Goal: Transaction & Acquisition: Purchase product/service

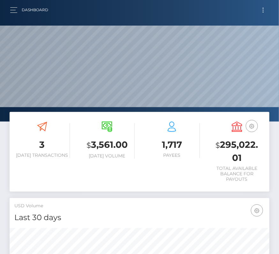
scroll to position [113, 125]
click at [264, 9] on button "Toggle navigation" at bounding box center [263, 10] width 12 height 9
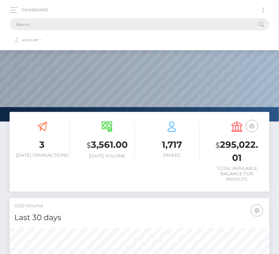
click at [137, 20] on input "text" at bounding box center [131, 24] width 243 height 12
paste input "2387664"
type input "2387664"
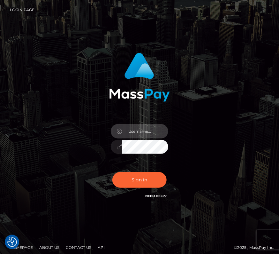
click at [128, 124] on body "We value your privacy We use cookies to enhance your browsing experience, serve…" at bounding box center [139, 129] width 279 height 258
type input "kateo"
click at [133, 131] on input "text" at bounding box center [145, 131] width 46 height 14
type input "kateo"
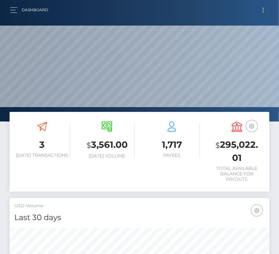
scroll to position [113, 125]
click at [264, 10] on button "Toggle navigation" at bounding box center [263, 10] width 12 height 9
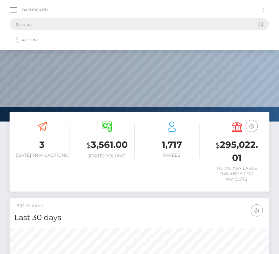
click at [85, 27] on input "text" at bounding box center [131, 24] width 243 height 12
paste input "2387664"
type input "2387664"
click at [38, 20] on input "2387664" at bounding box center [131, 24] width 243 height 12
drag, startPoint x: 36, startPoint y: 25, endPoint x: -24, endPoint y: 25, distance: 60.0
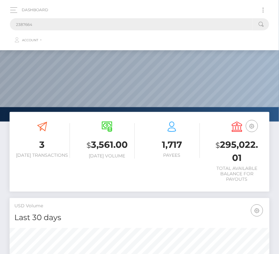
drag, startPoint x: 35, startPoint y: 23, endPoint x: 3, endPoint y: 23, distance: 32.6
click at [3, 23] on nav "Dashboard 2387664 Loading... Loading... Account Edit Profile" at bounding box center [139, 25] width 279 height 50
click at [15, 9] on button "button" at bounding box center [16, 10] width 12 height 9
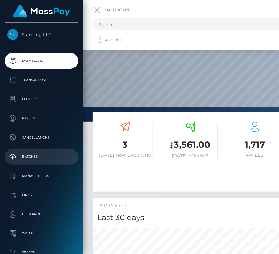
click at [34, 155] on p "Batches" at bounding box center [41, 157] width 68 height 10
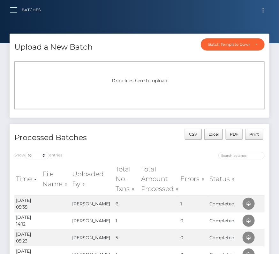
click at [264, 14] on button "Toggle navigation" at bounding box center [263, 10] width 12 height 9
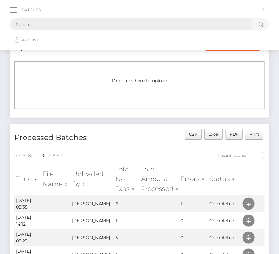
click at [92, 23] on input "text" at bounding box center [131, 24] width 243 height 12
paste input "3532199"
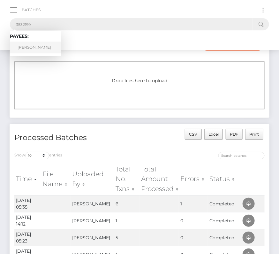
type input "3532199"
click at [33, 45] on link "Felipe Sommer" at bounding box center [35, 48] width 51 height 12
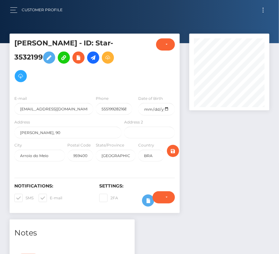
scroll to position [77, 80]
click at [166, 109] on input "date" at bounding box center [156, 109] width 36 height 12
type input "1991-10-14"
click at [26, 196] on span at bounding box center [26, 197] width 0 height 5
click at [26, 196] on input "SMS" at bounding box center [28, 196] width 4 height 4
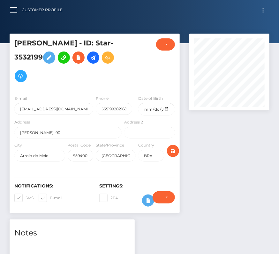
checkbox input "false"
click at [50, 196] on span at bounding box center [50, 197] width 0 height 5
click at [50, 196] on input "E-mail" at bounding box center [52, 196] width 4 height 4
checkbox input "false"
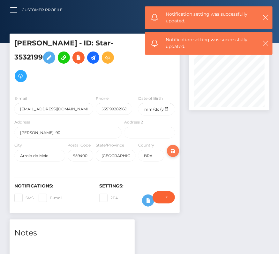
click at [172, 151] on icon "submit" at bounding box center [173, 151] width 8 height 8
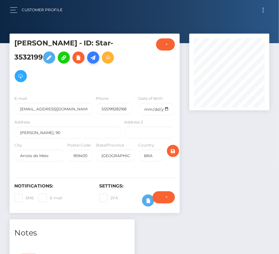
click at [96, 57] on icon at bounding box center [93, 58] width 8 height 8
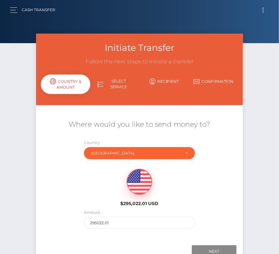
scroll to position [45, 0]
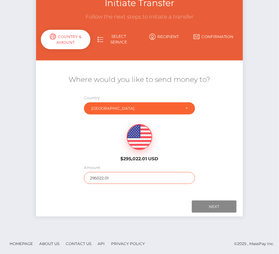
click at [95, 179] on input "295022.01" at bounding box center [139, 178] width 111 height 12
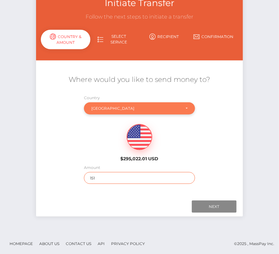
type input "151"
click at [130, 112] on div "Brazil" at bounding box center [139, 108] width 111 height 12
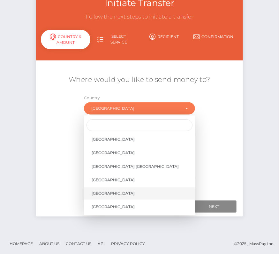
scroll to position [3057, 0]
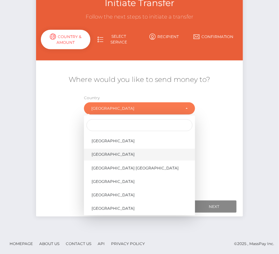
click at [115, 155] on span "United States" at bounding box center [113, 154] width 43 height 6
select select "USA"
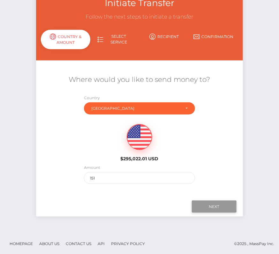
click at [221, 205] on input "Next" at bounding box center [214, 206] width 45 height 12
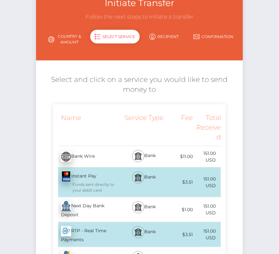
click at [85, 208] on div "Next Day Bank Deposit - USD" at bounding box center [88, 209] width 70 height 25
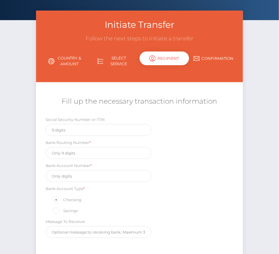
scroll to position [34, 0]
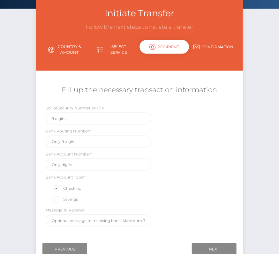
click at [80, 133] on div "Bank Routing Number *" at bounding box center [99, 137] width 106 height 20
click at [73, 140] on input "text" at bounding box center [99, 141] width 106 height 12
paste input "101019628"
type input "101019628"
click at [84, 165] on input "text" at bounding box center [99, 164] width 106 height 12
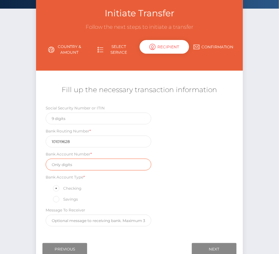
paste input "214354151138"
type input "214354151138"
click at [205, 185] on div "Social Security Number or ITIN Bank Routing Number * 101019628 Bank Account Num…" at bounding box center [139, 166] width 207 height 125
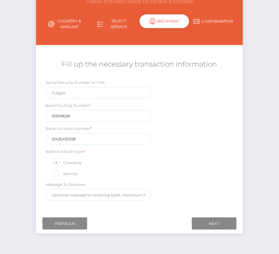
scroll to position [61, 0]
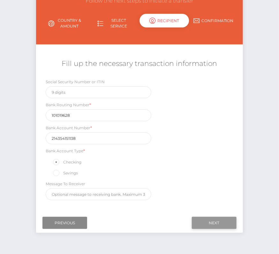
click at [216, 218] on input "Next" at bounding box center [214, 223] width 45 height 12
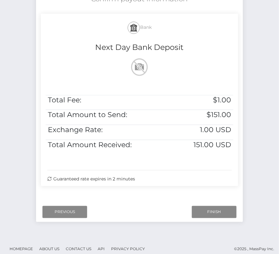
scroll to position [130, 0]
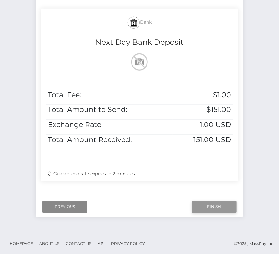
click at [205, 206] on input "Finish" at bounding box center [214, 207] width 45 height 12
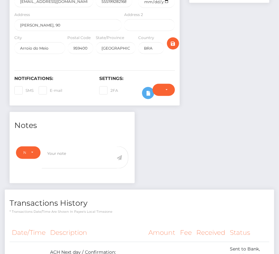
scroll to position [180, 0]
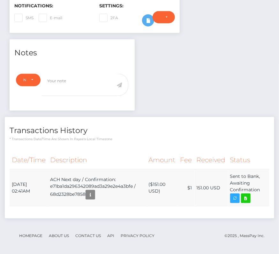
drag, startPoint x: 11, startPoint y: 181, endPoint x: 268, endPoint y: 192, distance: 257.3
click at [268, 192] on tr "[DATE] 02:41AM ACH Next day / Confirmation: e71ba1da296342089ad3a29e2e4a3bfe / …" at bounding box center [140, 188] width 260 height 38
copy table "Date/Time Description Amount Fee Received Status"
click at [249, 196] on icon at bounding box center [246, 198] width 8 height 8
click at [0, 0] on div "[PERSON_NAME] - ID: Star-3532199 CLOSED ACTIVE E-mail BRA" at bounding box center [139, 55] width 279 height 402
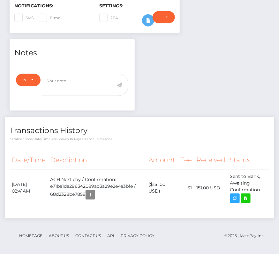
click at [138, 129] on h4 "Transactions History" at bounding box center [140, 130] width 260 height 11
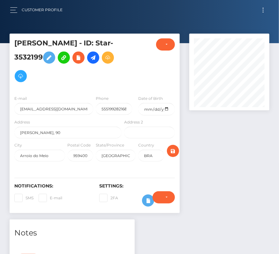
click at [266, 7] on button "Toggle navigation" at bounding box center [263, 10] width 12 height 9
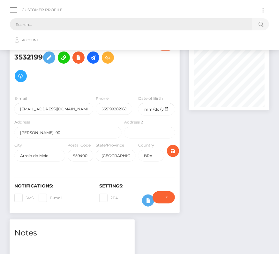
click at [141, 21] on input "text" at bounding box center [131, 24] width 243 height 12
paste input "494436"
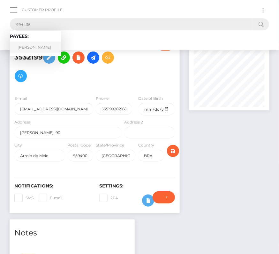
type input "494436"
click at [28, 48] on link "[PERSON_NAME]" at bounding box center [35, 48] width 51 height 12
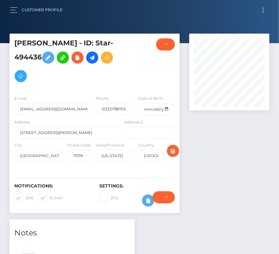
scroll to position [77, 80]
click at [166, 109] on input "date" at bounding box center [156, 109] width 36 height 12
type input "[DATE]"
click at [26, 198] on span at bounding box center [26, 197] width 0 height 5
click at [26, 198] on input "SMS" at bounding box center [28, 196] width 4 height 4
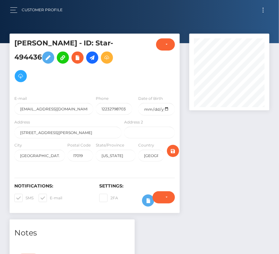
checkbox input "false"
click at [50, 198] on span at bounding box center [50, 197] width 0 height 5
click at [50, 198] on input "E-mail" at bounding box center [52, 196] width 4 height 4
checkbox input "false"
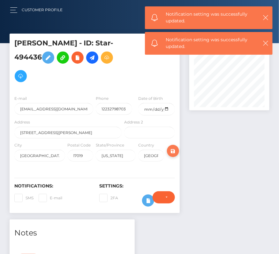
click at [174, 148] on icon "submit" at bounding box center [173, 151] width 8 height 8
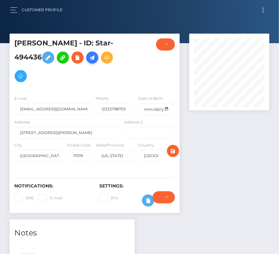
click at [96, 57] on icon at bounding box center [92, 58] width 8 height 8
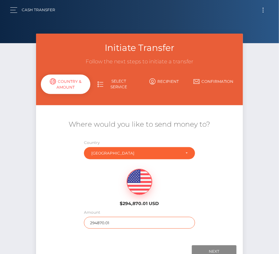
click at [126, 223] on input "294870.01" at bounding box center [139, 223] width 111 height 12
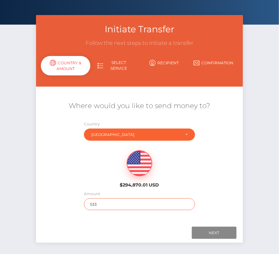
scroll to position [45, 0]
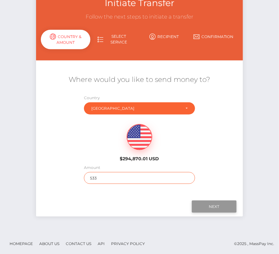
type input "533"
click at [216, 209] on input "Next" at bounding box center [214, 206] width 45 height 12
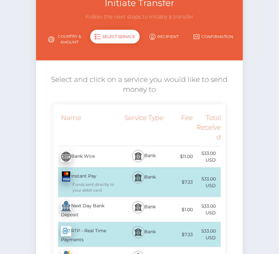
click at [86, 206] on div "Next Day Bank Deposit - USD" at bounding box center [88, 209] width 70 height 25
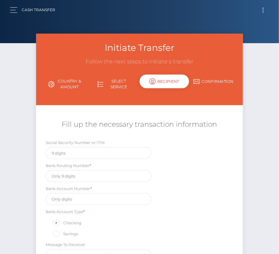
scroll to position [0, 0]
click at [63, 178] on input "text" at bounding box center [99, 176] width 106 height 12
paste input "063107513"
type input "063107513"
click at [71, 197] on input "text" at bounding box center [99, 199] width 106 height 12
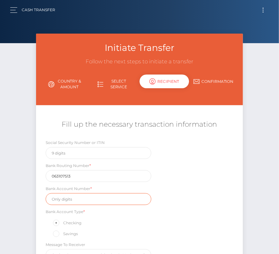
click at [71, 197] on input "text" at bounding box center [99, 199] width 106 height 12
paste input "1305400143"
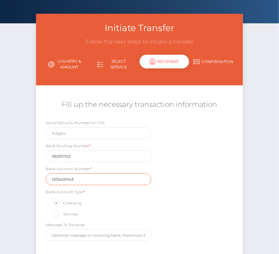
scroll to position [41, 0]
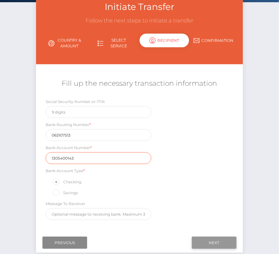
type input "1305400143"
click at [223, 241] on input "Next" at bounding box center [214, 242] width 45 height 12
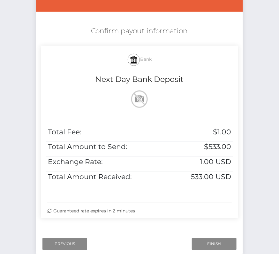
scroll to position [116, 0]
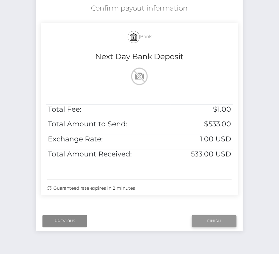
click at [224, 221] on input "Finish" at bounding box center [214, 221] width 45 height 12
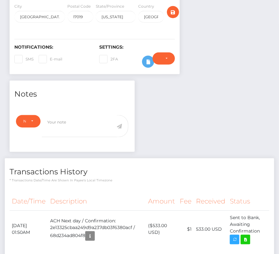
scroll to position [180, 0]
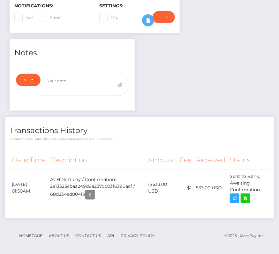
scroll to position [77, 80]
click at [247, 195] on icon at bounding box center [246, 198] width 8 height 8
click at [0, 0] on div "Dorian G Kane - ID: Star-494436 CLOSED ACTIVE E-mail Phone" at bounding box center [139, 55] width 279 height 402
drag, startPoint x: 10, startPoint y: 180, endPoint x: 267, endPoint y: 199, distance: 257.4
click at [267, 199] on tr "September 23, 2025 01:50AM ACH Next day / Confirmation: 2e13325cbaa249d9a237db0…" at bounding box center [140, 188] width 260 height 38
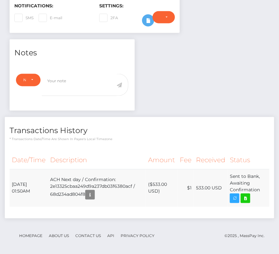
copy table "Date/Time Description Amount Fee Received Status"
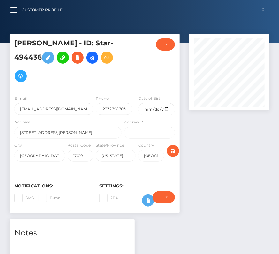
scroll to position [147, 0]
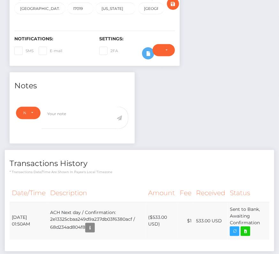
click at [246, 210] on td "Sent to Bank, Awaiting Confirmation" at bounding box center [249, 221] width 42 height 38
click at [246, 228] on icon at bounding box center [246, 231] width 8 height 8
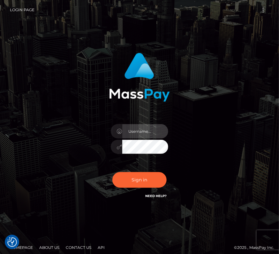
click at [127, 133] on input "text" at bounding box center [145, 131] width 46 height 14
type input "kateo"
click at [145, 156] on div "kateo" at bounding box center [139, 143] width 67 height 49
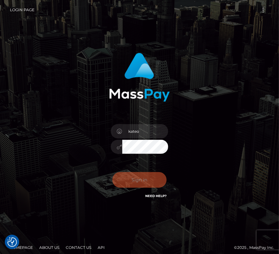
drag, startPoint x: 52, startPoint y: 132, endPoint x: 23, endPoint y: 140, distance: 30.4
click at [52, 132] on div "kateo Sign in" at bounding box center [140, 129] width 230 height 163
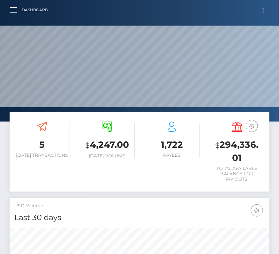
scroll to position [113, 125]
click at [265, 8] on button "Toggle navigation" at bounding box center [263, 10] width 12 height 9
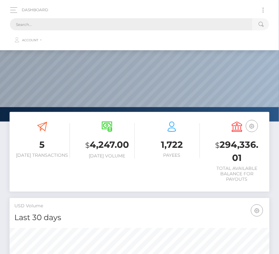
click at [139, 20] on input "text" at bounding box center [131, 24] width 243 height 12
paste input "277826"
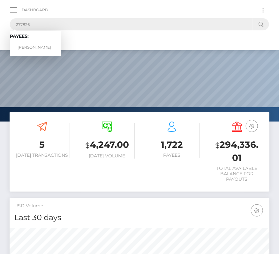
type input "277826"
click at [37, 46] on link "Kemal Chan" at bounding box center [35, 48] width 51 height 12
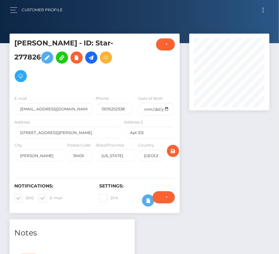
scroll to position [77, 80]
click at [164, 108] on input "date" at bounding box center [156, 109] width 36 height 12
type input "1996-11-09"
click at [26, 197] on span at bounding box center [26, 197] width 0 height 5
click at [26, 197] on input "SMS" at bounding box center [28, 196] width 4 height 4
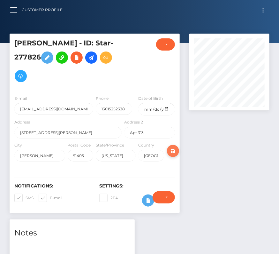
checkbox input "false"
click at [50, 197] on span at bounding box center [50, 197] width 0 height 5
click at [50, 197] on input "E-mail" at bounding box center [52, 196] width 4 height 4
checkbox input "false"
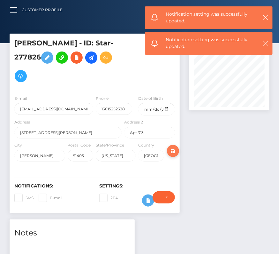
click at [174, 150] on icon "submit" at bounding box center [173, 151] width 8 height 8
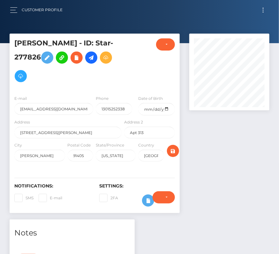
scroll to position [77, 80]
click at [93, 56] on icon at bounding box center [92, 58] width 8 height 8
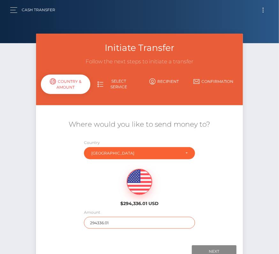
click at [110, 221] on input "294336.01" at bounding box center [139, 223] width 111 height 12
type input "1238"
click at [90, 199] on div "$294,336.01 USD" at bounding box center [139, 185] width 207 height 46
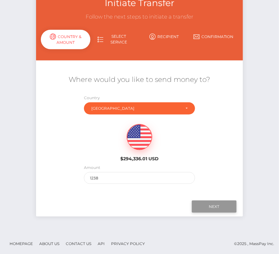
click at [199, 203] on input "Next" at bounding box center [214, 206] width 45 height 12
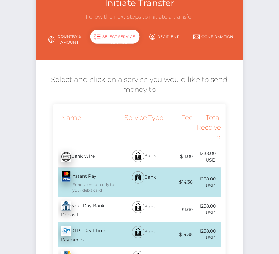
click at [96, 207] on div "Next Day Bank Deposit - USD" at bounding box center [88, 209] width 70 height 25
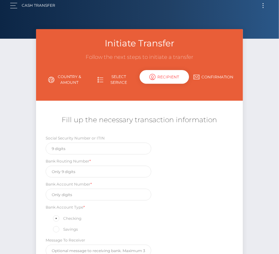
scroll to position [0, 0]
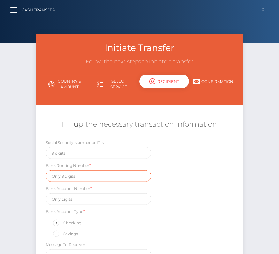
click at [62, 177] on input "text" at bounding box center [99, 176] width 106 height 12
paste input "052001633"
type input "052001633"
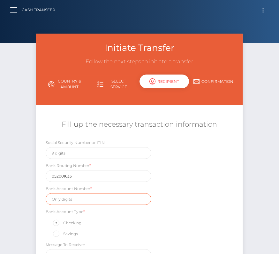
click at [75, 195] on input "text" at bounding box center [99, 199] width 106 height 12
paste input "446028636256"
type input "446028636256"
click at [185, 212] on div "Social Security Number or ITIN Bank Routing Number * 052001633 Bank Account Num…" at bounding box center [139, 201] width 207 height 125
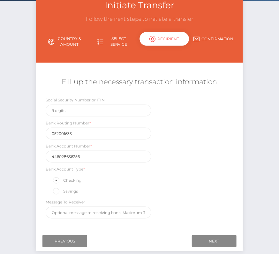
scroll to position [43, 0]
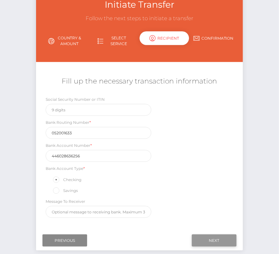
click at [214, 238] on input "Next" at bounding box center [214, 240] width 45 height 12
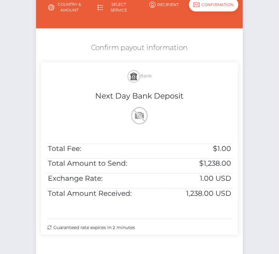
scroll to position [89, 0]
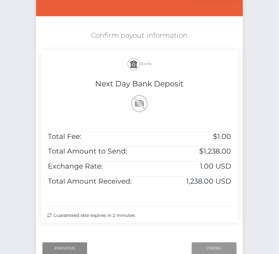
click at [216, 243] on input "Finish" at bounding box center [214, 248] width 45 height 12
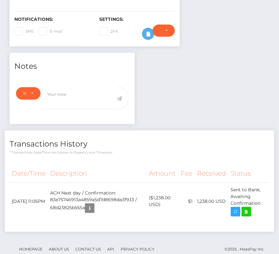
scroll to position [168, 0]
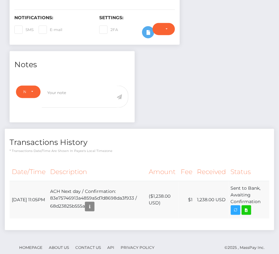
drag, startPoint x: 11, startPoint y: 193, endPoint x: 261, endPoint y: 202, distance: 249.9
click at [261, 202] on tr "[DATE] 11:05PM ACH Next day / Confirmation: 83e75746913a4859a5d7d8698da3f933 / …" at bounding box center [140, 200] width 260 height 38
copy tr "[DATE] 11:05PM ACH Next day / Confirmation: 83e75746913a4859a5d7d8698da3f933 / …"
click at [248, 209] on icon at bounding box center [247, 210] width 8 height 8
click at [0, 0] on div "Kemal Chan - ID: Star-277826 CLOSED ACTIVE E-mail Phone" at bounding box center [139, 67] width 279 height 402
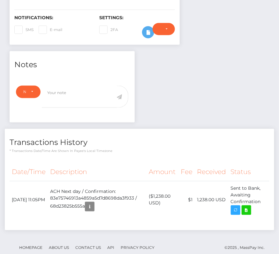
click at [112, 137] on h4 "Transactions History" at bounding box center [140, 142] width 260 height 11
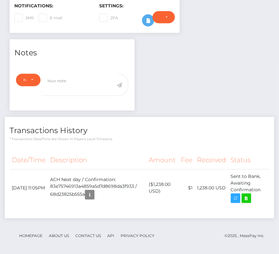
scroll to position [0, 0]
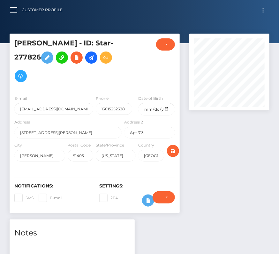
click at [261, 8] on button "Toggle navigation" at bounding box center [263, 10] width 12 height 9
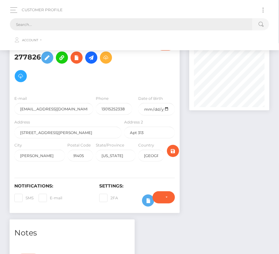
click at [152, 29] on input "text" at bounding box center [131, 24] width 243 height 12
paste input "2625260"
click at [52, 29] on input "2625260" at bounding box center [131, 24] width 243 height 12
click at [37, 22] on input "2625260" at bounding box center [131, 24] width 243 height 12
drag, startPoint x: 34, startPoint y: 26, endPoint x: -6, endPoint y: 20, distance: 40.6
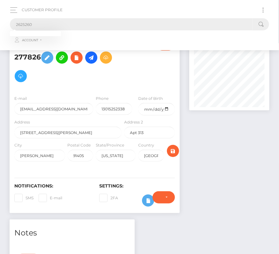
click at [0, 20] on html "Starcling LLC Dashboard Transactions Ledger Payees Cancellations" at bounding box center [139, 218] width 279 height 436
type input "2625260"
click at [54, 12] on link "Customer Profile" at bounding box center [42, 9] width 41 height 13
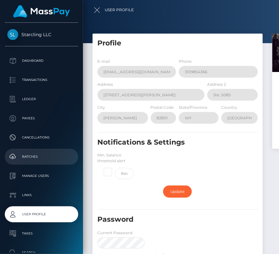
click at [31, 153] on p "Batches" at bounding box center [41, 157] width 68 height 10
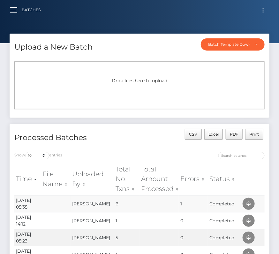
click at [179, 202] on td "1" at bounding box center [193, 203] width 29 height 17
click at [250, 203] on icon at bounding box center [249, 204] width 8 height 8
click at [15, 7] on button "button" at bounding box center [16, 10] width 12 height 9
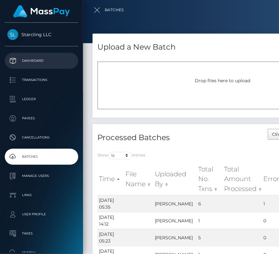
click at [23, 58] on p "Dashboard" at bounding box center [41, 61] width 68 height 10
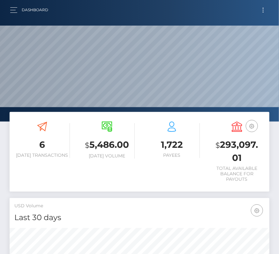
scroll to position [113, 125]
click at [265, 12] on button "Toggle navigation" at bounding box center [263, 10] width 12 height 9
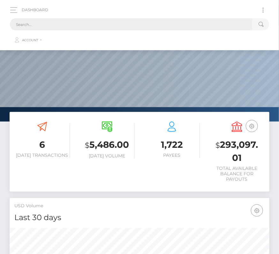
click at [139, 23] on input "text" at bounding box center [131, 24] width 243 height 12
paste input "1971958"
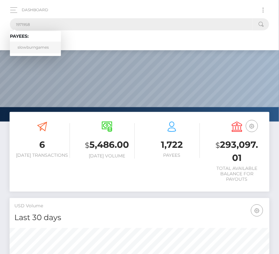
type input "1971958"
click at [27, 45] on link "slowburngames" at bounding box center [35, 48] width 51 height 12
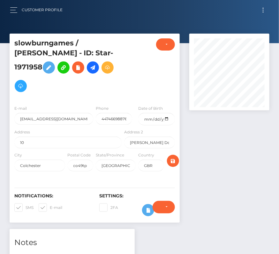
scroll to position [77, 80]
click at [165, 118] on input "date" at bounding box center [156, 119] width 36 height 12
type input "[DATE]"
click at [26, 206] on span at bounding box center [26, 207] width 0 height 5
click at [26, 206] on input "SMS" at bounding box center [28, 205] width 4 height 4
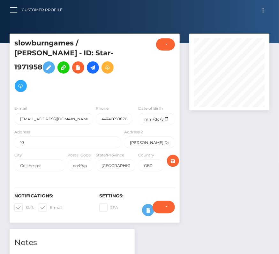
checkbox input "false"
click at [50, 206] on span at bounding box center [50, 207] width 0 height 5
click at [50, 206] on input "E-mail" at bounding box center [52, 205] width 4 height 4
checkbox input "false"
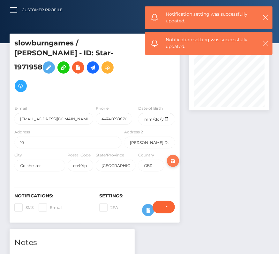
click at [176, 158] on icon "submit" at bounding box center [173, 161] width 8 height 8
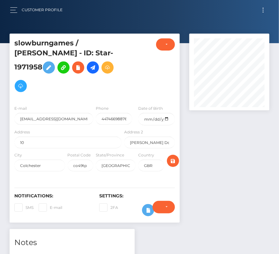
click at [268, 6] on button "Toggle navigation" at bounding box center [263, 10] width 12 height 9
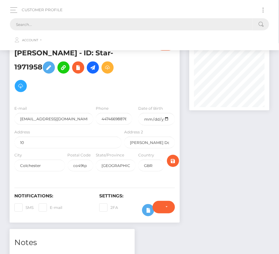
click at [142, 20] on input "text" at bounding box center [131, 24] width 243 height 12
paste input "1971958"
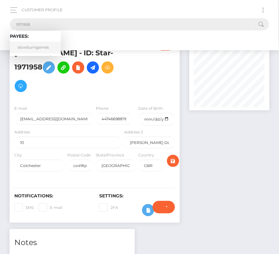
type input "1971958"
click at [30, 46] on link "slowburngames" at bounding box center [35, 48] width 51 height 12
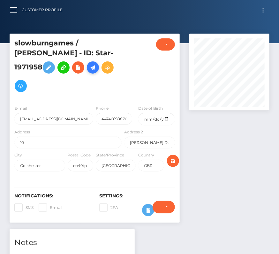
click at [95, 66] on icon at bounding box center [93, 68] width 8 height 8
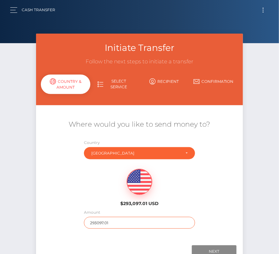
click at [113, 219] on input "293097.01" at bounding box center [139, 223] width 111 height 12
type input "2"
type input "2030"
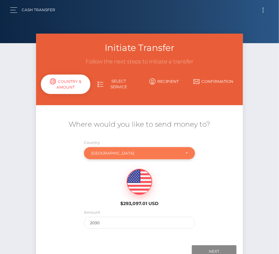
click at [144, 156] on div "United Kingdom" at bounding box center [139, 153] width 111 height 12
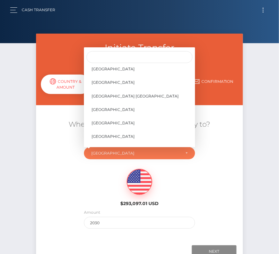
scroll to position [3059, 0]
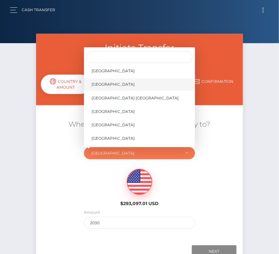
click at [111, 82] on span "United States" at bounding box center [113, 84] width 43 height 6
select select "USA"
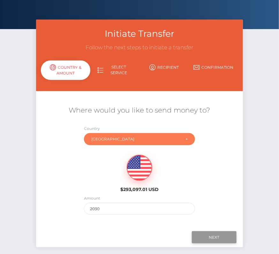
scroll to position [17, 0]
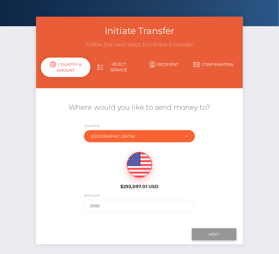
click at [208, 232] on input "Next" at bounding box center [214, 234] width 45 height 12
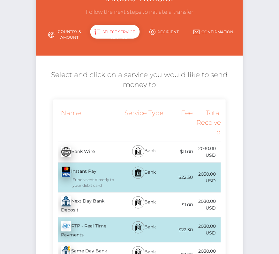
scroll to position [62, 0]
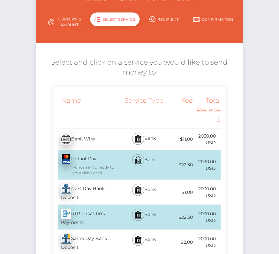
click at [95, 193] on div "Next Day Bank Deposit - USD" at bounding box center [88, 192] width 70 height 25
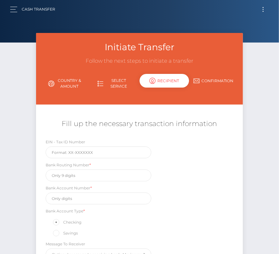
scroll to position [0, 0]
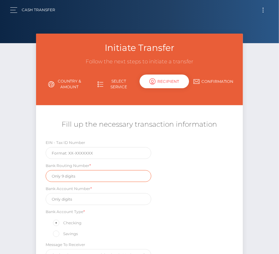
click at [61, 172] on input "text" at bounding box center [99, 176] width 106 height 12
paste input "084009519"
type input "084009519"
click at [59, 191] on div "Bank Account Number *" at bounding box center [99, 195] width 106 height 20
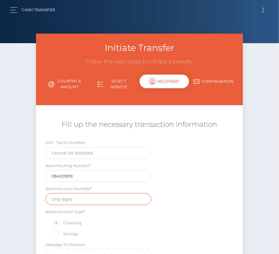
click at [57, 194] on input "text" at bounding box center [99, 199] width 106 height 12
paste input "356539602586121"
type input "356539602586121"
click at [174, 219] on div "EIN - Tax ID Number Bank Routing Number * 084009519 Bank Account Number * 35653…" at bounding box center [139, 201] width 207 height 125
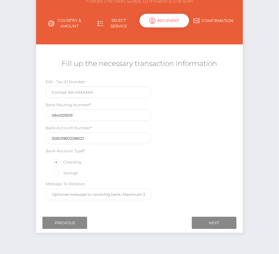
scroll to position [75, 0]
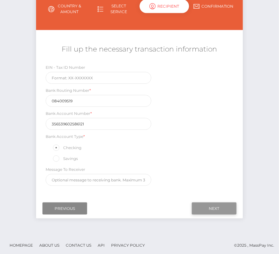
click at [208, 207] on input "Next" at bounding box center [214, 208] width 45 height 12
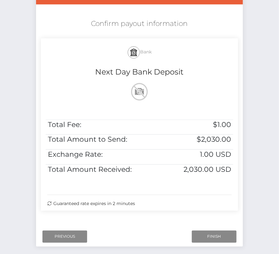
scroll to position [110, 0]
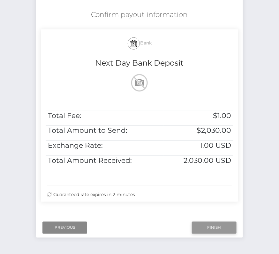
click at [220, 225] on input "Finish" at bounding box center [214, 227] width 45 height 12
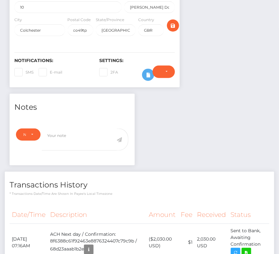
scroll to position [190, 0]
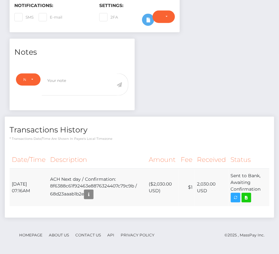
drag, startPoint x: 11, startPoint y: 181, endPoint x: 263, endPoint y: 187, distance: 252.0
click at [263, 187] on tr "[DATE] 07:16AM ACH Next day / Confirmation: 8f6388c61f92463e8876324407c79c9b / …" at bounding box center [140, 188] width 260 height 38
copy tr "[DATE] 07:16AM ACH Next day / Confirmation: 8f6388c61f92463e8876324407c79c9b / …"
click at [247, 196] on icon at bounding box center [247, 198] width 8 height 8
click at [0, 0] on div "slowburngames / [PERSON_NAME] - ID: Star-1971958 10" at bounding box center [139, 50] width 279 height 412
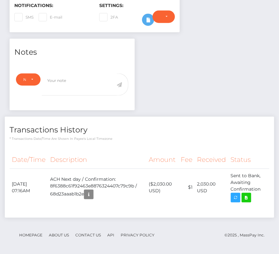
click at [106, 148] on div "Date/Time Description Amount Fee Received Status" at bounding box center [140, 181] width 270 height 71
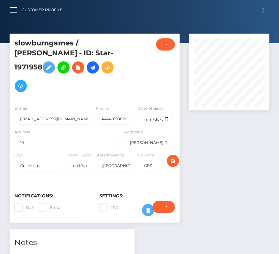
click at [264, 11] on button "Toggle navigation" at bounding box center [263, 10] width 12 height 9
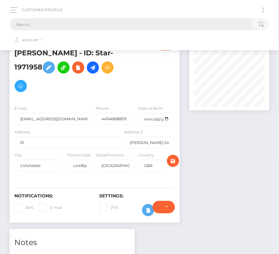
click at [84, 24] on input "text" at bounding box center [131, 24] width 243 height 12
paste input "2387664"
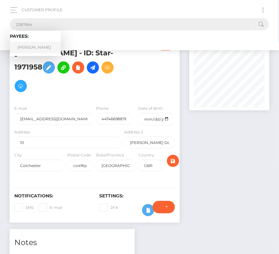
type input "2387664"
click at [33, 45] on link "[PERSON_NAME]" at bounding box center [35, 48] width 51 height 12
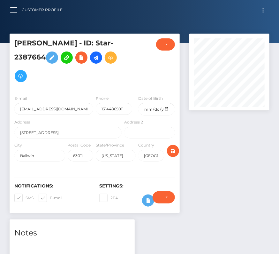
scroll to position [77, 80]
click at [167, 109] on input "date" at bounding box center [156, 109] width 36 height 12
type input "[DATE]"
click at [26, 196] on span at bounding box center [26, 197] width 0 height 5
click at [26, 196] on input "SMS" at bounding box center [28, 196] width 4 height 4
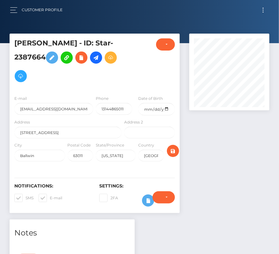
checkbox input "false"
click at [50, 196] on span at bounding box center [50, 197] width 0 height 5
click at [50, 196] on input "E-mail" at bounding box center [52, 196] width 4 height 4
checkbox input "false"
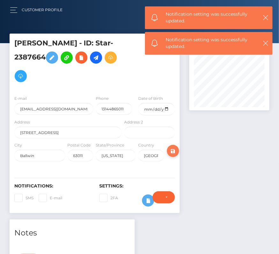
click at [175, 149] on icon "submit" at bounding box center [173, 151] width 8 height 8
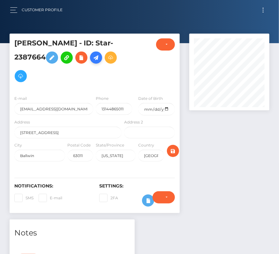
click at [97, 58] on icon at bounding box center [96, 58] width 8 height 8
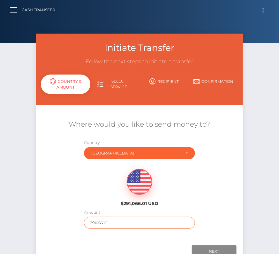
click at [111, 222] on input "291066.01" at bounding box center [139, 223] width 111 height 12
type input "340.69"
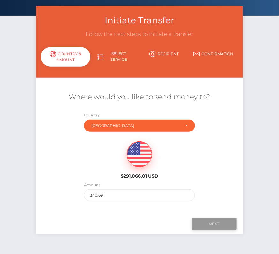
click at [217, 222] on input "Next" at bounding box center [214, 223] width 45 height 12
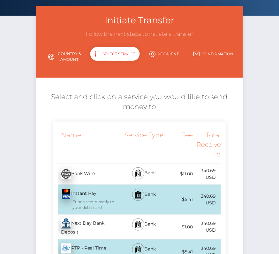
click at [97, 226] on div "Next Day Bank Deposit - USD" at bounding box center [88, 226] width 70 height 25
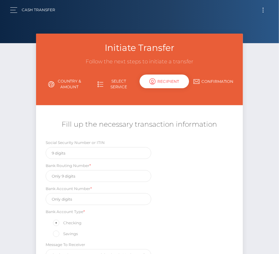
scroll to position [0, 0]
click at [59, 174] on input "text" at bounding box center [99, 176] width 106 height 12
paste input "081000210"
type input "081000210"
click at [76, 197] on input "text" at bounding box center [99, 199] width 106 height 12
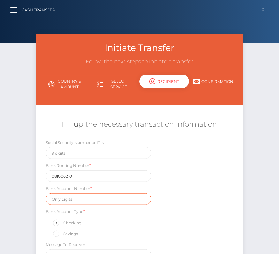
paste input "152322729806"
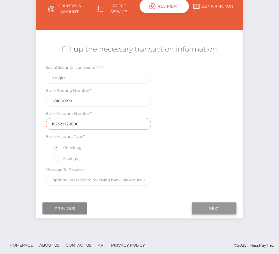
type input "152322729806"
click at [213, 203] on input "Next" at bounding box center [214, 208] width 45 height 12
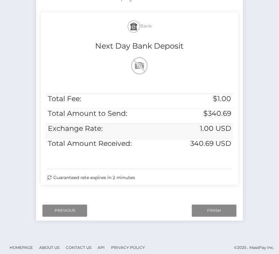
scroll to position [129, 0]
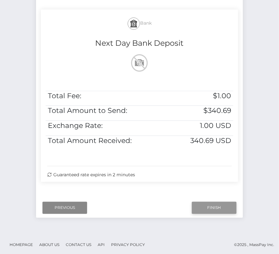
click at [215, 207] on input "Finish" at bounding box center [214, 208] width 45 height 12
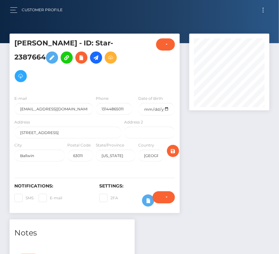
scroll to position [160, 0]
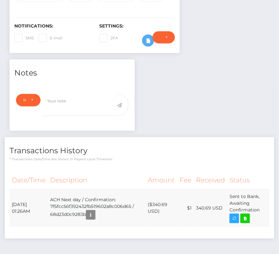
drag, startPoint x: 11, startPoint y: 200, endPoint x: 260, endPoint y: 208, distance: 249.2
click at [260, 208] on tr "[DATE] 01:26AM ACH Next day / Confirmation: 7f5fcc56f392432fb519602a8c006d65 / …" at bounding box center [140, 208] width 260 height 38
copy tr "[DATE] 01:26AM ACH Next day / Confirmation: 7f5fcc56f392432fb519602a8c006d65 / …"
click at [245, 217] on icon at bounding box center [245, 218] width 8 height 8
click at [0, 0] on div "[PERSON_NAME] - ID: Star-2387664 CLOSED ACTIVE E-mail City" at bounding box center [139, 75] width 279 height 402
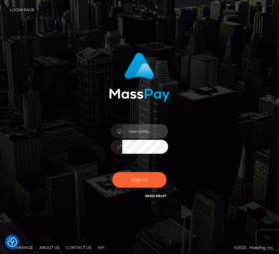
click at [143, 129] on input "text" at bounding box center [145, 131] width 46 height 14
type input "kateo"
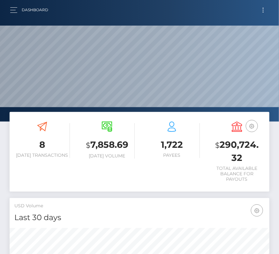
scroll to position [113, 125]
click at [10, 7] on button "button" at bounding box center [16, 10] width 12 height 9
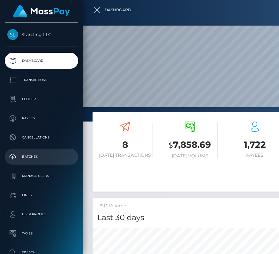
click at [31, 151] on link "Batches" at bounding box center [41, 157] width 73 height 16
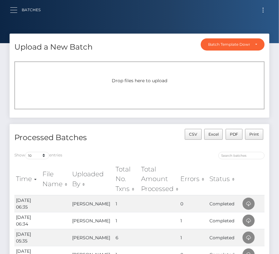
click at [16, 10] on span "button" at bounding box center [13, 10] width 7 height 0
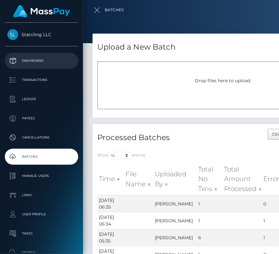
click at [28, 60] on p "Dashboard" at bounding box center [41, 61] width 68 height 10
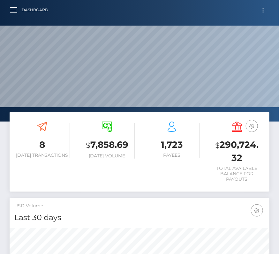
scroll to position [113, 125]
click at [264, 6] on button "Toggle navigation" at bounding box center [263, 10] width 12 height 9
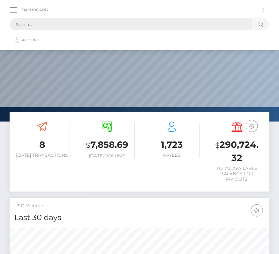
click at [140, 25] on input "text" at bounding box center [131, 24] width 243 height 12
paste input "2625260"
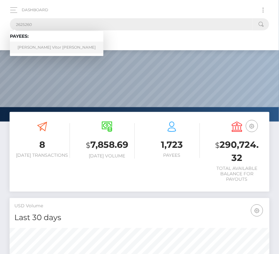
type input "2625260"
click at [34, 45] on link "Joao Vitor Oliva Azevedo" at bounding box center [57, 48] width 94 height 12
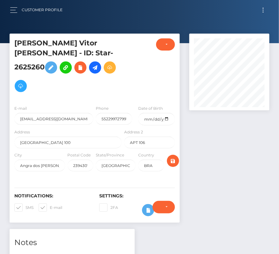
scroll to position [77, 80]
click at [26, 205] on span at bounding box center [26, 207] width 0 height 5
click at [26, 203] on input "SMS" at bounding box center [28, 205] width 4 height 4
checkbox input "false"
click at [50, 205] on span at bounding box center [50, 207] width 0 height 5
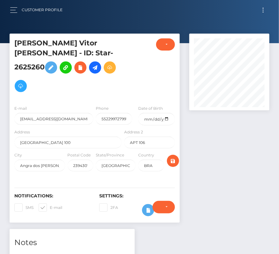
click at [50, 203] on input "E-mail" at bounding box center [52, 205] width 4 height 4
checkbox input "false"
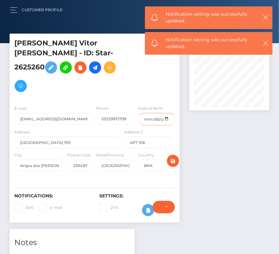
click at [166, 113] on input "date" at bounding box center [156, 119] width 36 height 12
type input "2000-10-28"
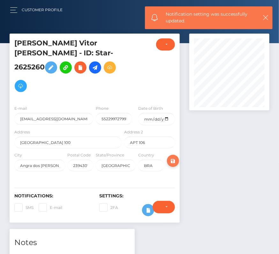
click at [175, 157] on icon "submit" at bounding box center [173, 161] width 8 height 8
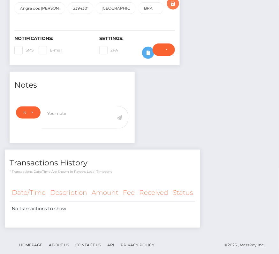
scroll to position [0, 0]
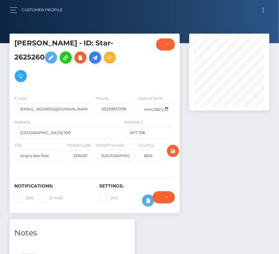
click at [91, 62] on icon at bounding box center [95, 58] width 8 height 8
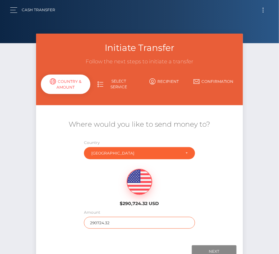
click at [97, 222] on input "290724.32" at bounding box center [139, 223] width 111 height 12
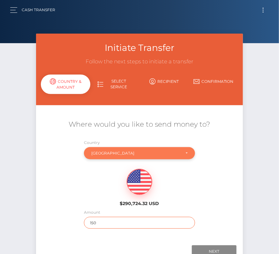
type input "150"
click at [104, 149] on div "[GEOGRAPHIC_DATA]" at bounding box center [139, 153] width 111 height 12
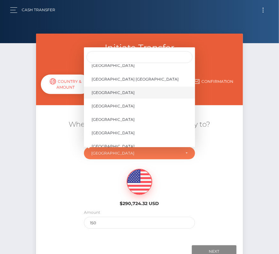
scroll to position [3049, 0]
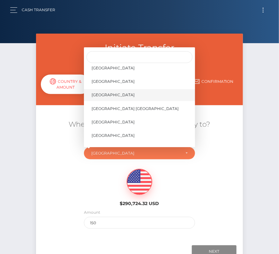
click at [113, 93] on span "United States" at bounding box center [113, 95] width 43 height 6
select select "USA"
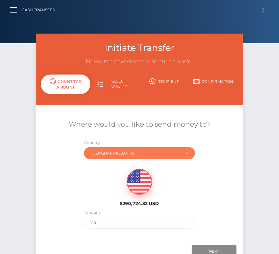
scroll to position [45, 0]
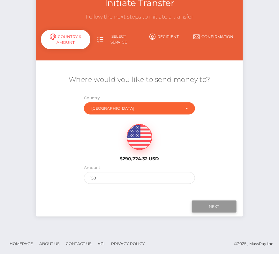
click at [204, 202] on input "Next" at bounding box center [214, 206] width 45 height 12
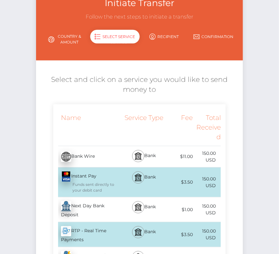
click at [81, 208] on div "Next Day Bank Deposit - USD" at bounding box center [88, 209] width 70 height 25
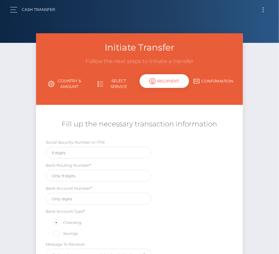
scroll to position [0, 0]
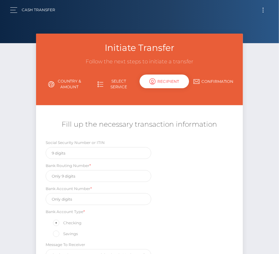
click at [87, 166] on label "Bank Routing Number *" at bounding box center [68, 166] width 45 height 6
click at [84, 169] on div "Bank Routing Number *" at bounding box center [99, 172] width 106 height 20
click at [75, 176] on input "text" at bounding box center [99, 176] width 106 height 12
paste input "084009519"
type input "084009519"
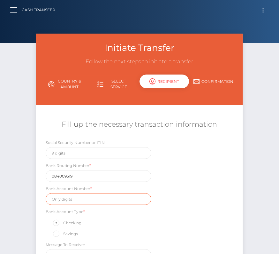
click at [77, 199] on input "text" at bounding box center [99, 199] width 106 height 12
paste input "680510990982753"
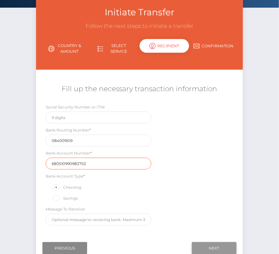
type input "680510990982753"
click at [226, 244] on input "Next" at bounding box center [214, 248] width 45 height 12
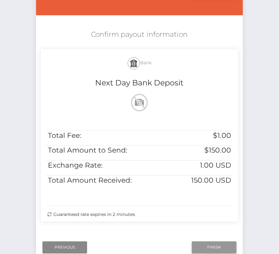
scroll to position [94, 0]
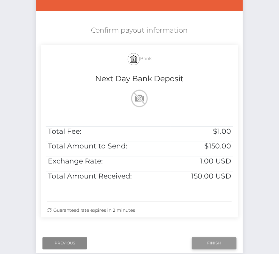
click at [216, 237] on input "Finish" at bounding box center [214, 243] width 45 height 12
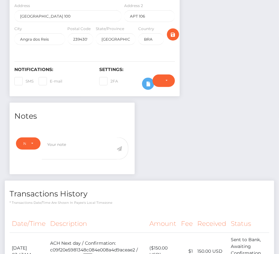
scroll to position [180, 0]
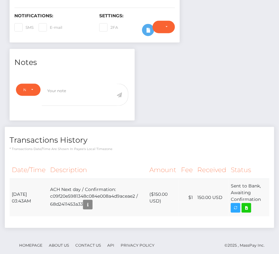
drag, startPoint x: 11, startPoint y: 181, endPoint x: 260, endPoint y: 195, distance: 249.2
click at [260, 195] on tr "[DATE] 03:43AM ACH Next day / Confirmation: c09f20e5981348c084e008a4d9aceae2 / …" at bounding box center [140, 198] width 260 height 38
copy table "Date/Time Description Amount Fee Received Status"
click at [248, 204] on icon at bounding box center [247, 208] width 8 height 8
click at [0, 0] on div "[PERSON_NAME] Vitor [PERSON_NAME] - ID: Star-2625260 CLOSED ACTIVE" at bounding box center [139, 60] width 279 height 412
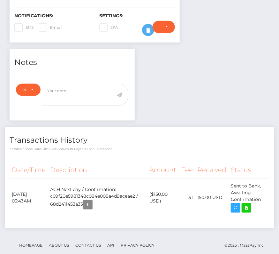
click at [135, 135] on h4 "Transactions History" at bounding box center [140, 140] width 260 height 11
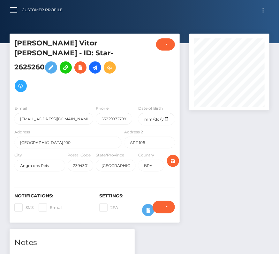
click at [17, 10] on button "button" at bounding box center [16, 10] width 12 height 9
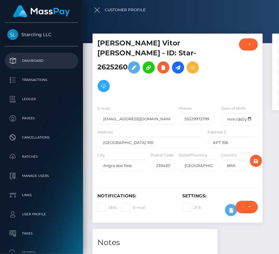
click at [25, 61] on p "Dashboard" at bounding box center [41, 61] width 68 height 10
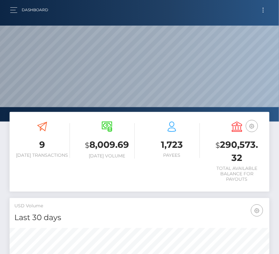
scroll to position [113, 125]
